Goal: Transaction & Acquisition: Subscribe to service/newsletter

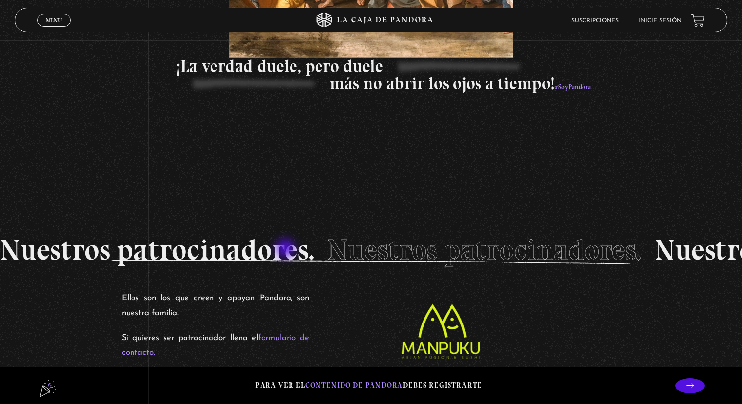
scroll to position [1718, 0]
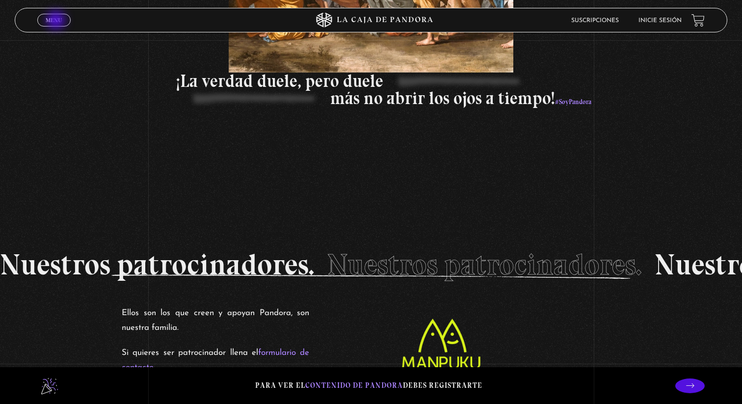
click at [57, 21] on span "Menu" at bounding box center [54, 20] width 16 height 6
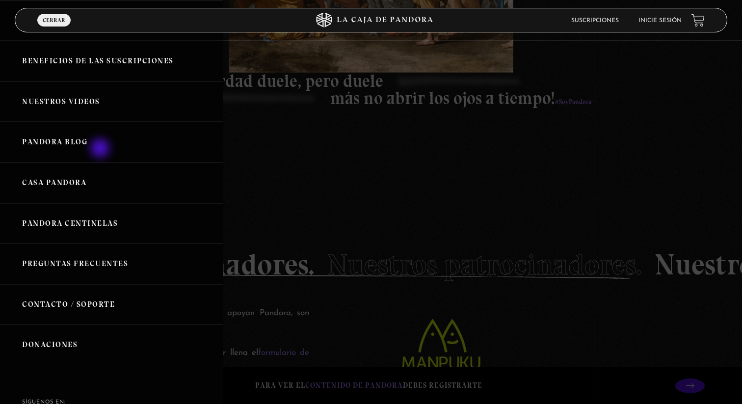
scroll to position [101, 0]
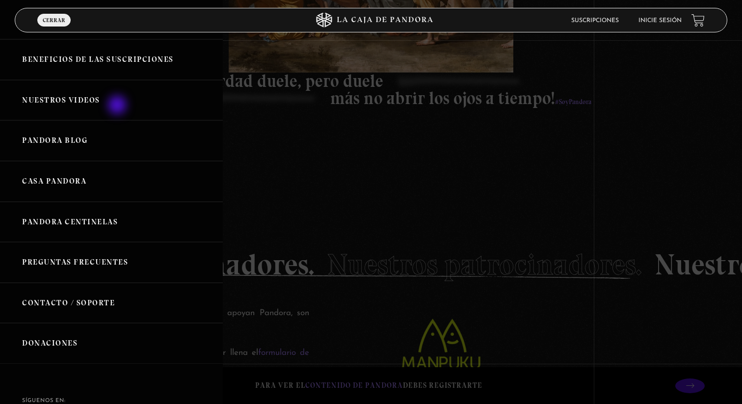
click at [118, 106] on link "Nuestros Videos" at bounding box center [111, 100] width 223 height 41
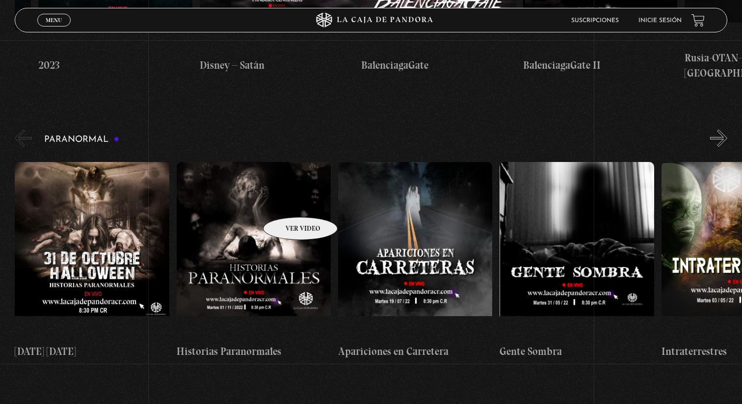
click at [287, 202] on figure at bounding box center [254, 250] width 154 height 177
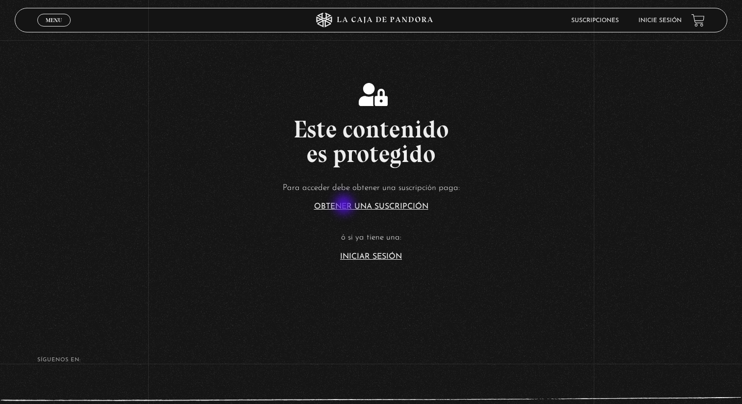
click at [345, 206] on link "Obtener una suscripción" at bounding box center [371, 207] width 114 height 8
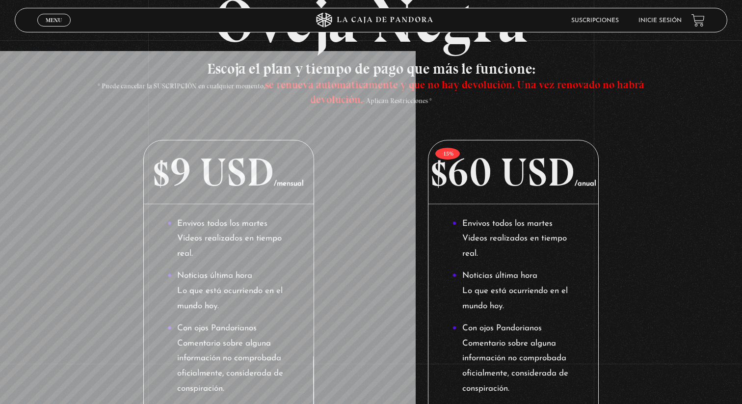
scroll to position [114, 0]
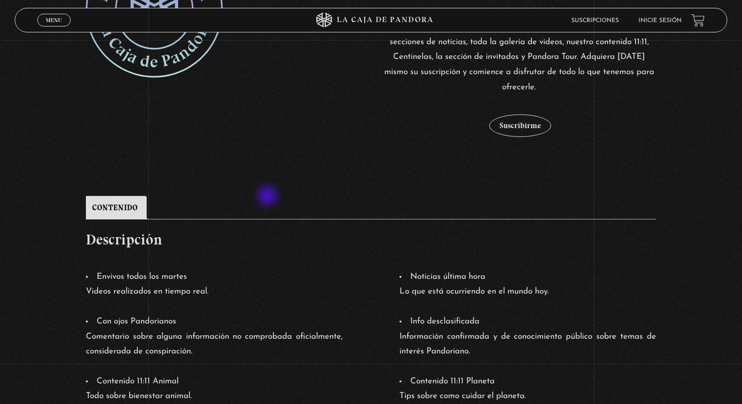
scroll to position [312, 0]
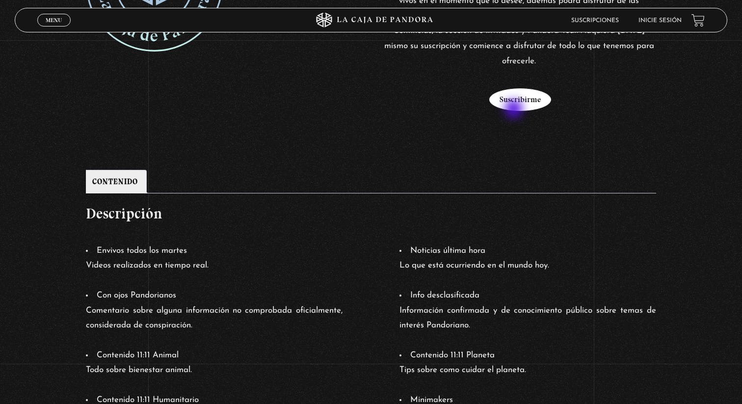
click at [515, 108] on button "Suscribirme" at bounding box center [520, 99] width 62 height 23
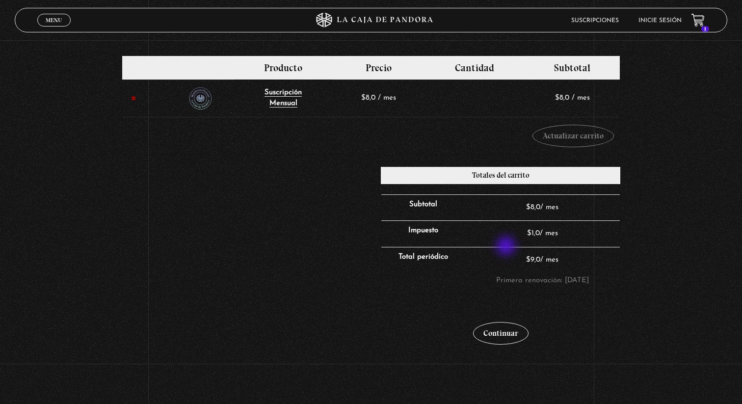
scroll to position [175, 0]
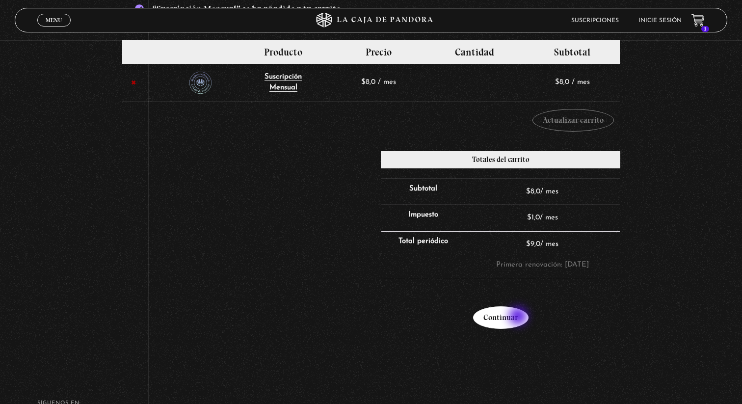
click at [519, 317] on link "Continuar" at bounding box center [500, 317] width 55 height 23
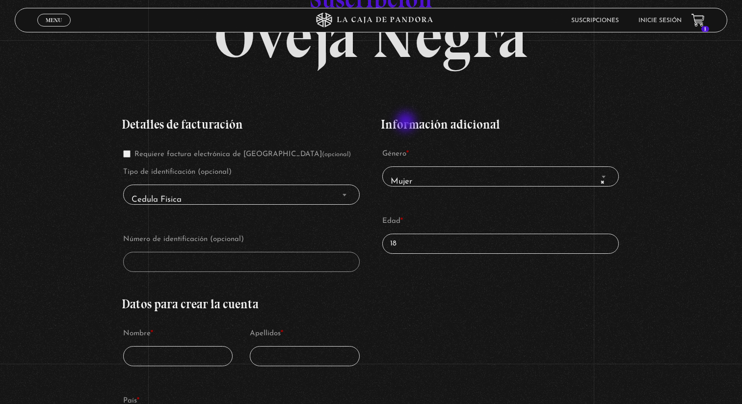
scroll to position [206, 0]
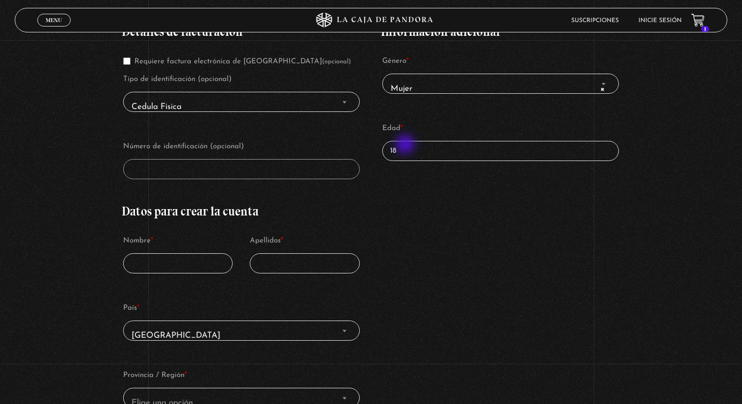
click at [406, 145] on input "18" at bounding box center [500, 151] width 236 height 20
type input "1"
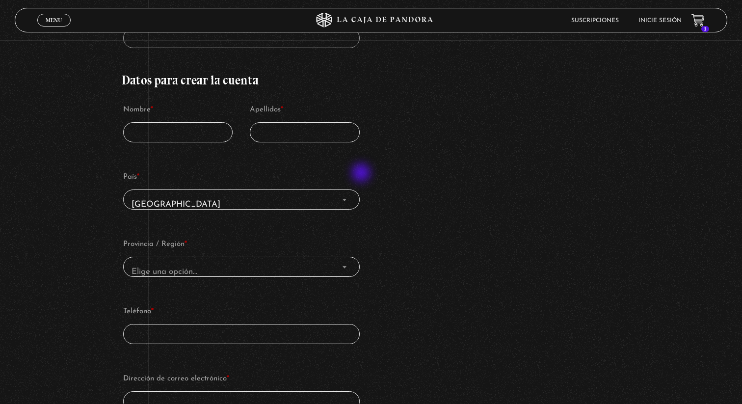
scroll to position [328, 0]
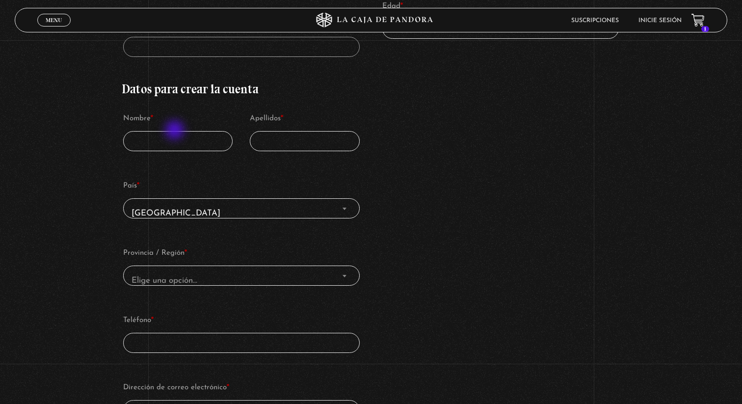
type input "23"
click at [177, 134] on input "Nombre *" at bounding box center [177, 141] width 109 height 20
type input "Fabiola"
type input "Blanco Salazar"
select select "CR-SJ"
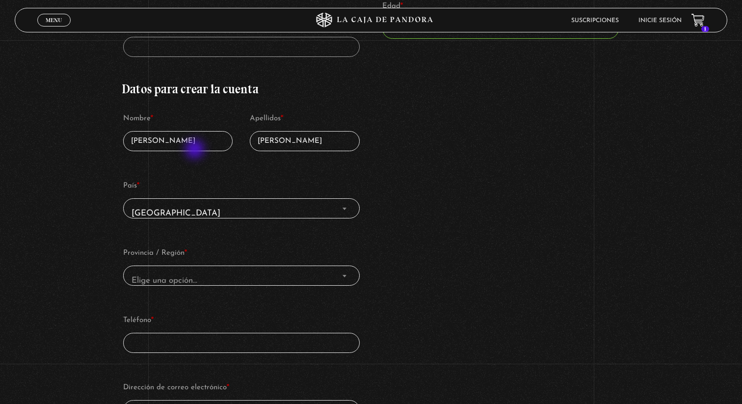
type input "[PHONE_NUMBER]"
type input "[EMAIL_ADDRESS][DOMAIN_NAME]"
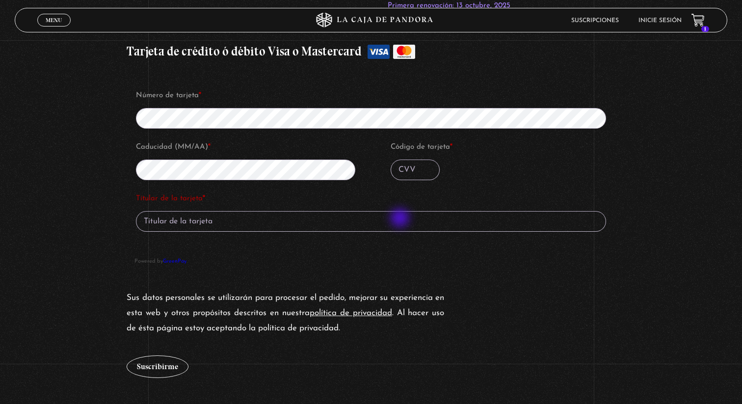
scroll to position [1085, 0]
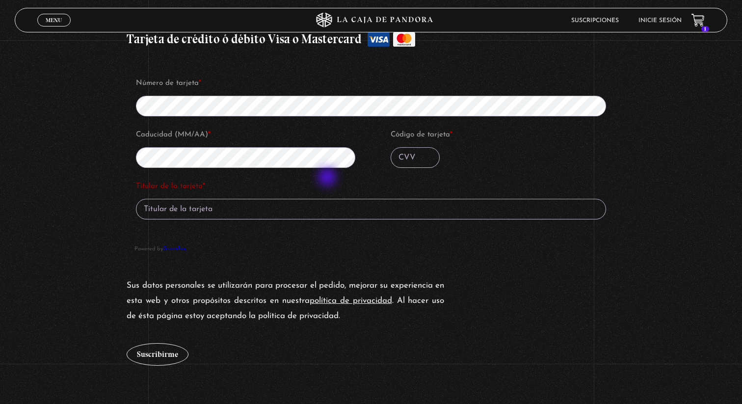
type input "[PERSON_NAME]"
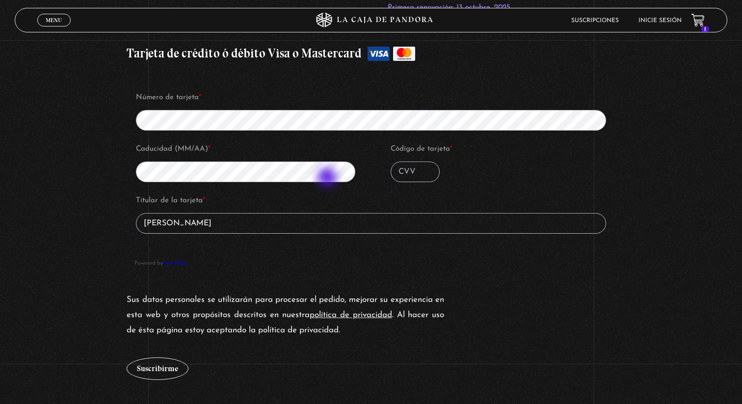
scroll to position [1068, 0]
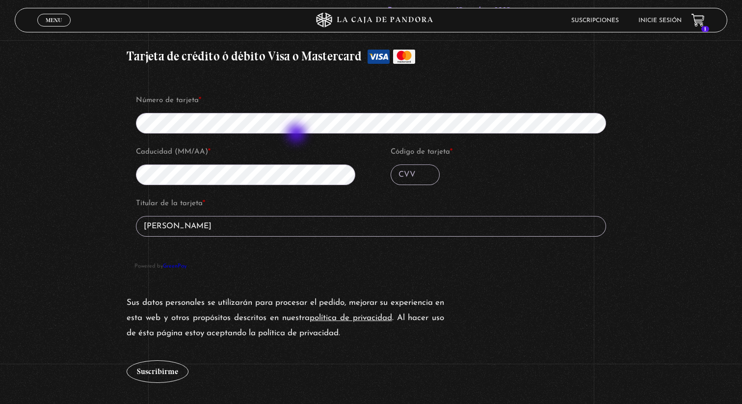
type input "931"
type input "FABIOLA BLANCO"
click at [168, 378] on button "Suscribirme" at bounding box center [158, 371] width 62 height 23
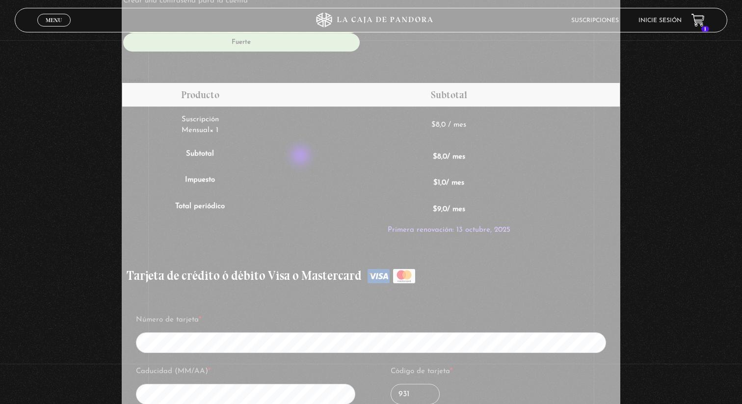
scroll to position [847, 0]
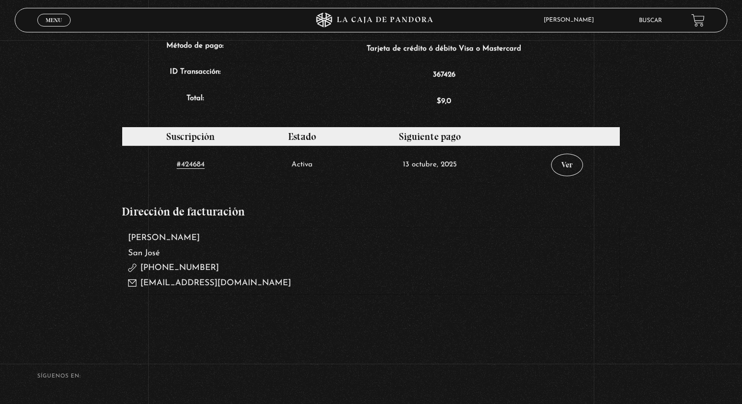
scroll to position [515, 0]
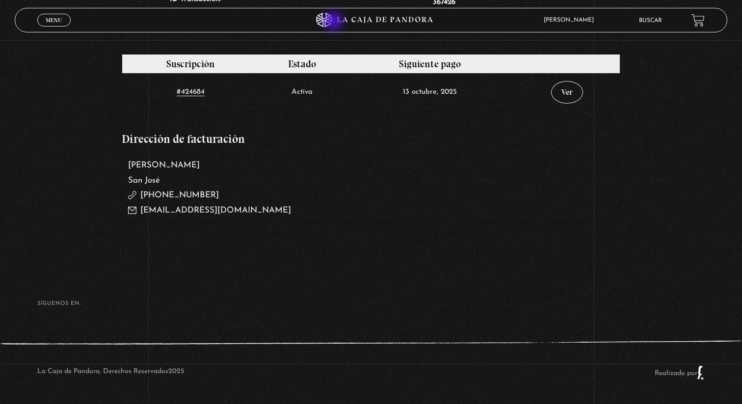
click at [336, 22] on icon at bounding box center [371, 20] width 223 height 15
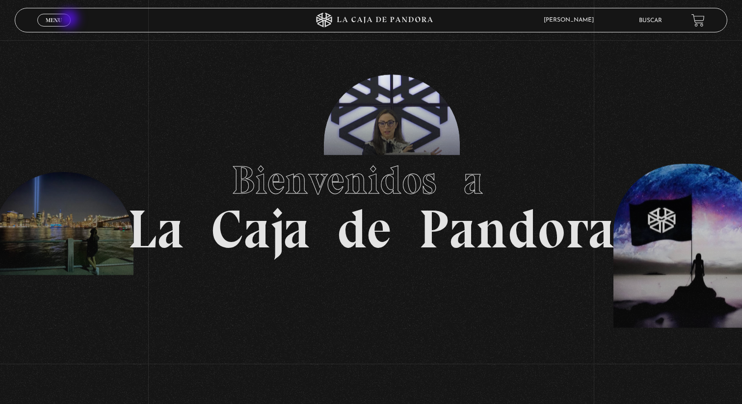
click at [70, 19] on div "Menu Cerrar" at bounding box center [148, 20] width 223 height 24
click at [53, 23] on span "Menu" at bounding box center [54, 20] width 16 height 6
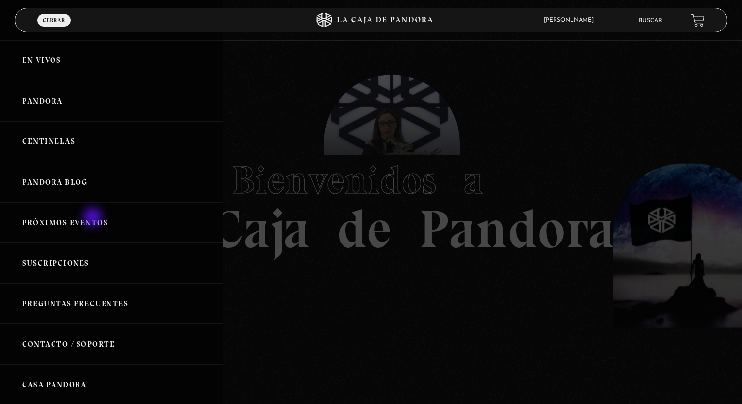
click at [94, 218] on link "Próximos Eventos" at bounding box center [111, 223] width 223 height 41
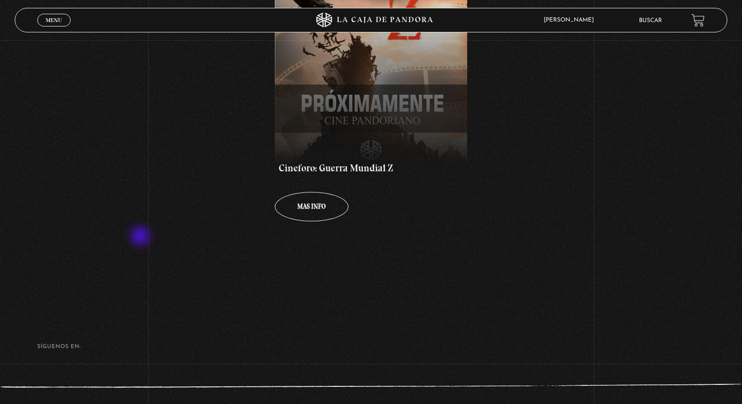
scroll to position [335, 0]
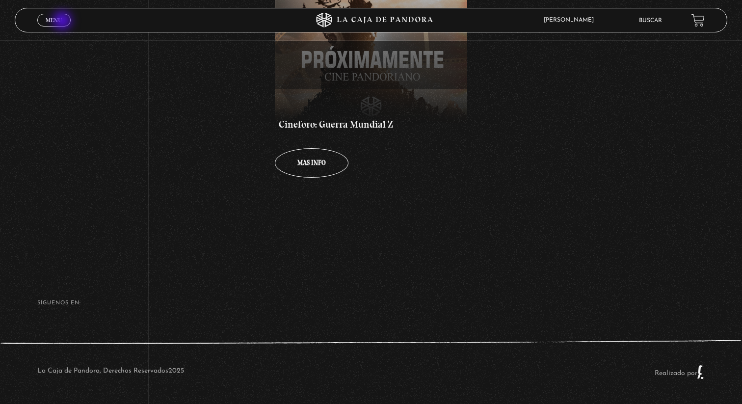
click at [63, 22] on link "Menu Cerrar" at bounding box center [53, 20] width 33 height 13
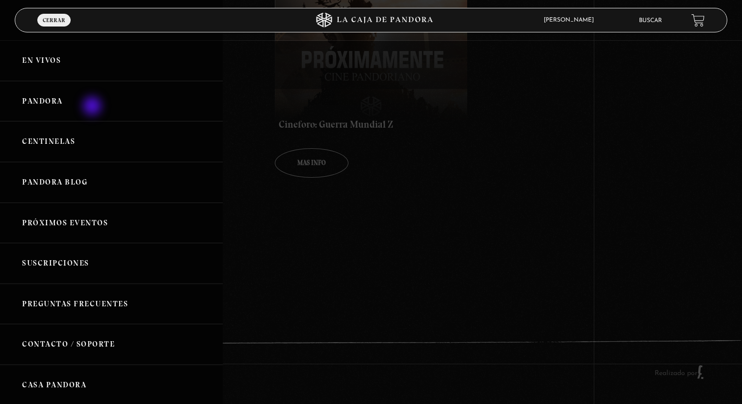
click at [93, 107] on link "Pandora" at bounding box center [111, 101] width 223 height 41
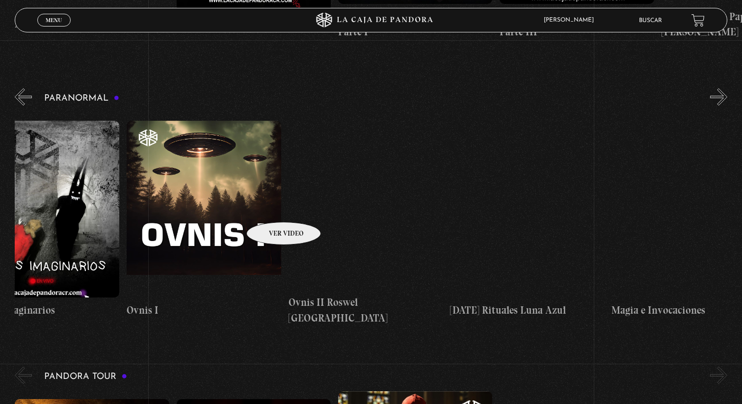
scroll to position [0, 1050]
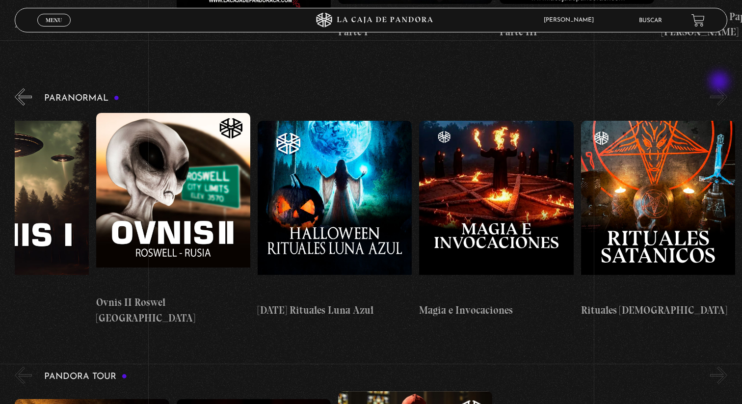
click at [720, 88] on button "»" at bounding box center [718, 96] width 17 height 17
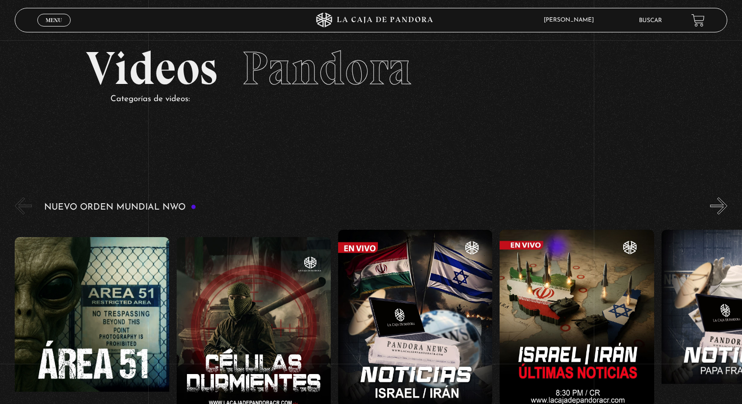
scroll to position [29, 0]
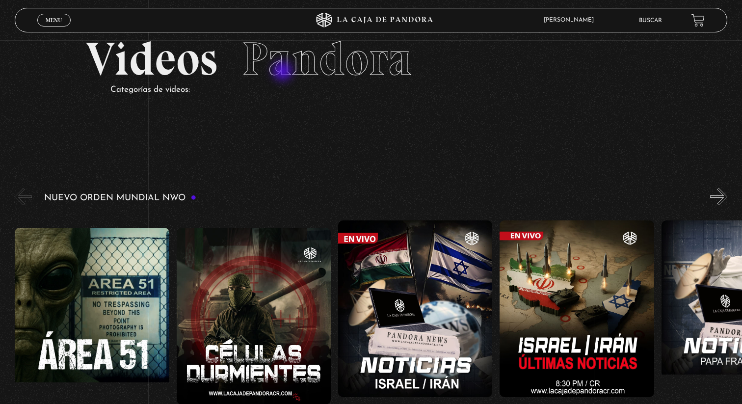
click at [284, 72] on span "Pandora" at bounding box center [327, 59] width 170 height 56
click at [188, 69] on h2 "Videos Pandora" at bounding box center [371, 59] width 570 height 47
click at [656, 26] on li "Buscar" at bounding box center [650, 20] width 23 height 15
click at [653, 21] on link "Buscar" at bounding box center [650, 21] width 23 height 6
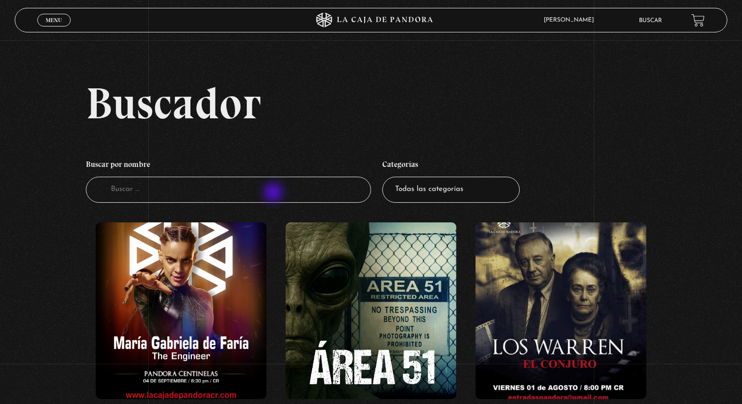
click at [274, 193] on input "Buscador" at bounding box center [228, 190] width 285 height 26
type input "paranormal"
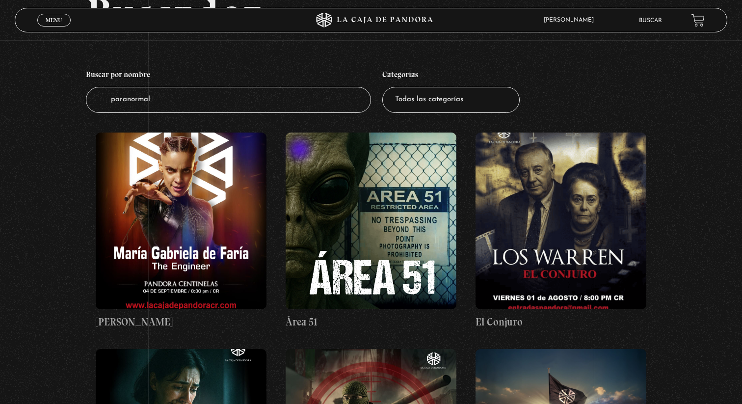
scroll to position [93, 0]
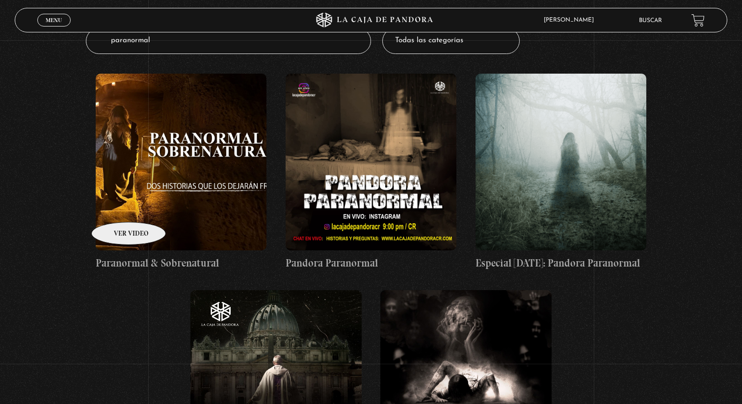
scroll to position [134, 0]
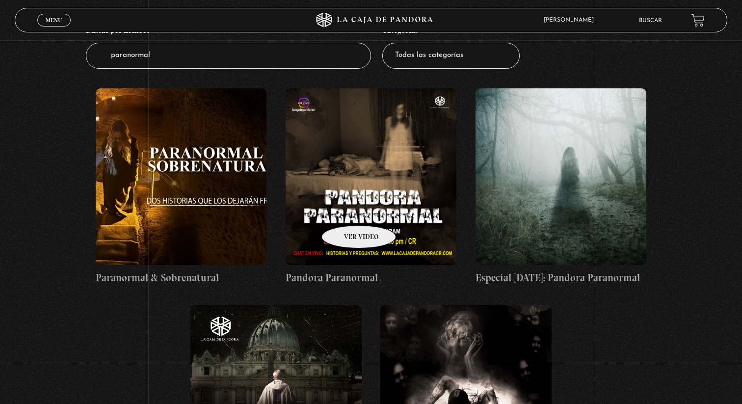
click at [346, 210] on figure at bounding box center [371, 176] width 171 height 177
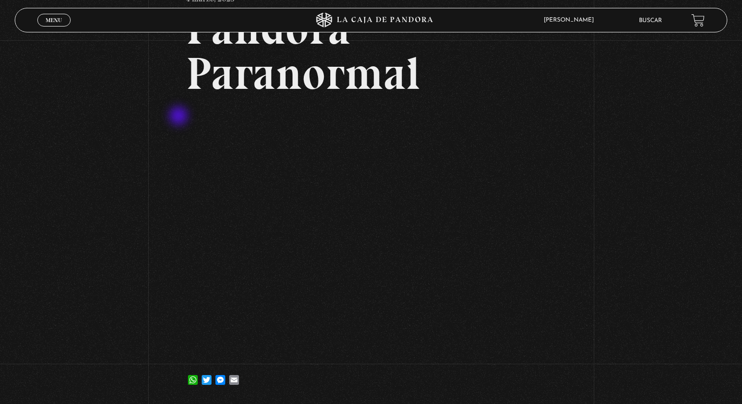
scroll to position [90, 0]
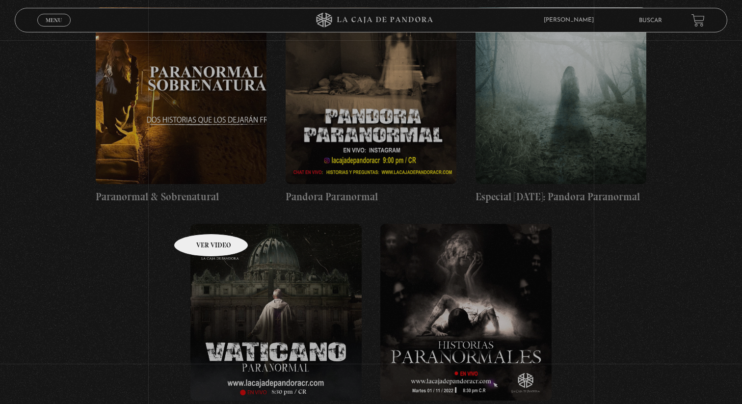
scroll to position [239, 0]
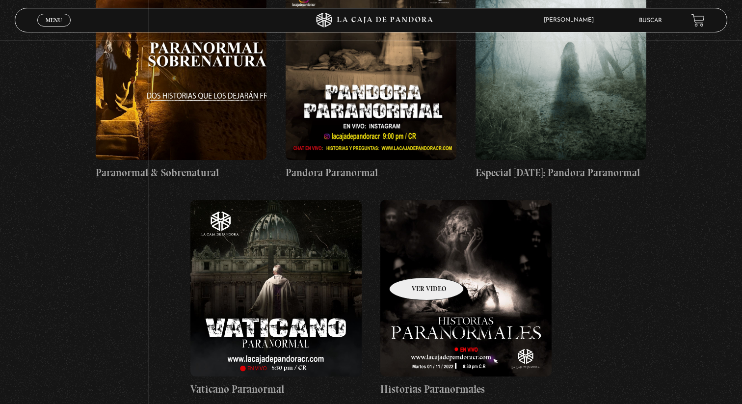
click at [414, 262] on figure at bounding box center [465, 288] width 171 height 177
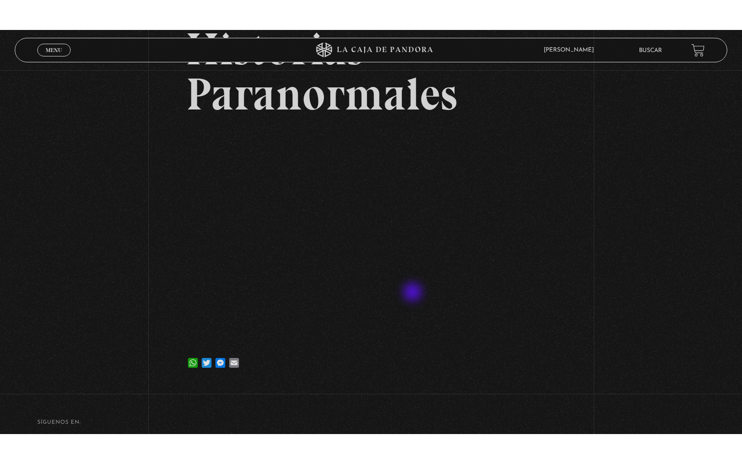
scroll to position [107, 0]
